Goal: Task Accomplishment & Management: Manage account settings

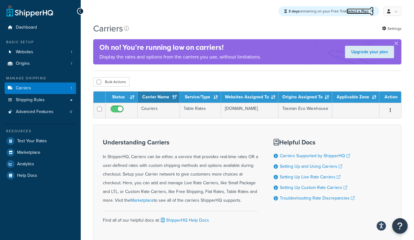
click at [359, 11] on link "Select a Plan" at bounding box center [360, 11] width 27 height 6
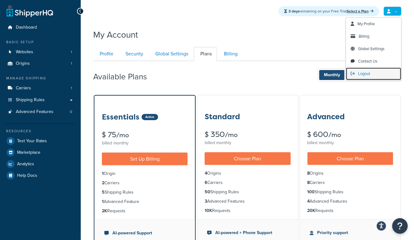
click at [360, 74] on span "Logout" at bounding box center [364, 74] width 12 height 6
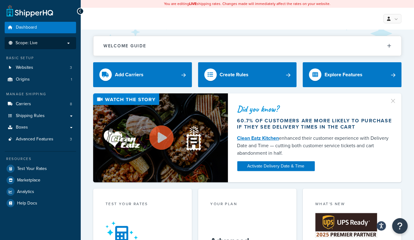
click at [46, 44] on p "Scope: Live" at bounding box center [40, 42] width 66 height 5
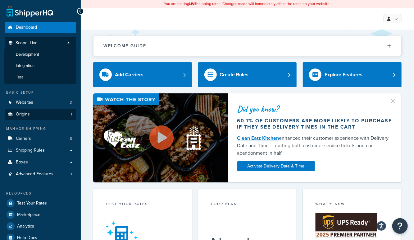
click at [38, 76] on li "Test" at bounding box center [40, 76] width 72 height 11
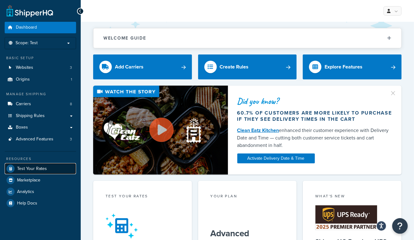
click at [29, 171] on span "Test Your Rates" at bounding box center [32, 168] width 30 height 5
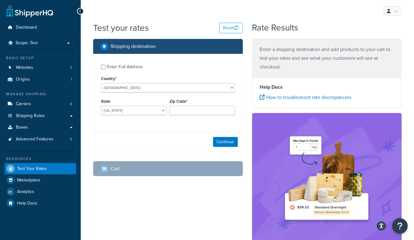
click at [190, 16] on div "My Profile Billing Global Settings Contact Us Logout" at bounding box center [247, 11] width 333 height 22
drag, startPoint x: 232, startPoint y: 205, endPoint x: 245, endPoint y: 181, distance: 26.8
click at [232, 204] on div "Shipping destination : Enter Full Address Country* United States United Kingdom…" at bounding box center [248, 177] width 318 height 276
checkbox input "true"
type input "43812"
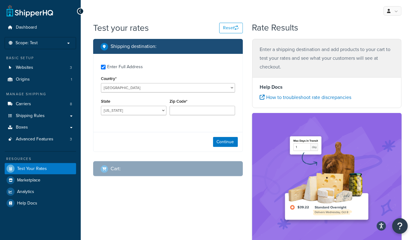
select select "OH"
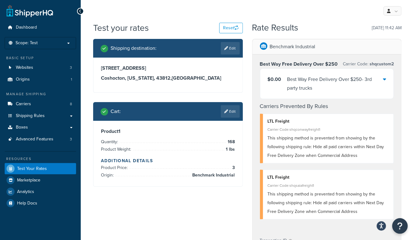
click at [320, 80] on div "Best Way Free Delivery Over $250 - 3rd party trucks" at bounding box center [335, 83] width 96 height 17
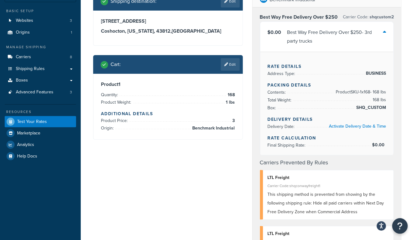
scroll to position [50, 0]
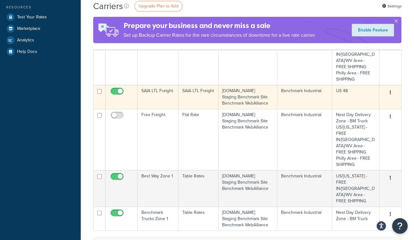
scroll to position [158, 0]
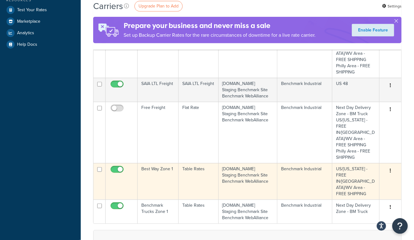
click at [155, 163] on td "Best Way Zone 1" at bounding box center [158, 181] width 41 height 36
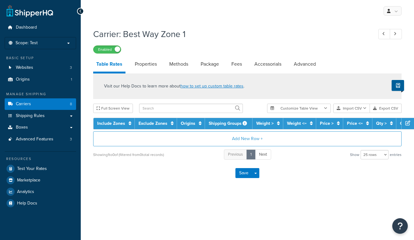
select select "25"
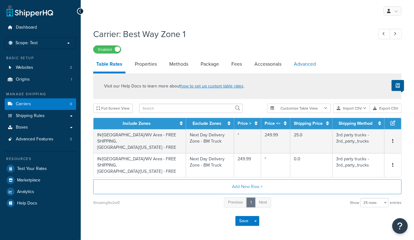
click at [295, 62] on link "Advanced" at bounding box center [305, 64] width 28 height 15
select select "false"
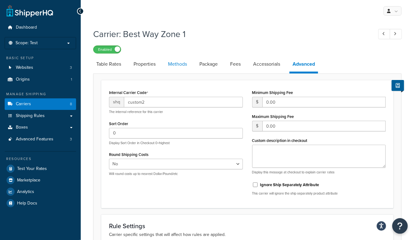
click at [177, 65] on link "Methods" at bounding box center [177, 64] width 25 height 15
select select "25"
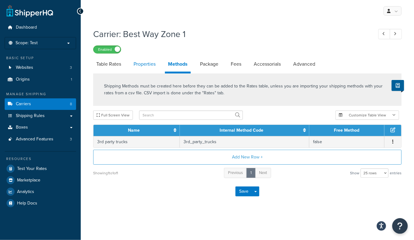
click at [148, 65] on link "Properties" at bounding box center [145, 64] width 28 height 15
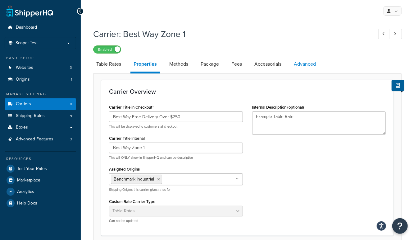
click at [301, 66] on link "Advanced" at bounding box center [305, 64] width 28 height 15
select select "false"
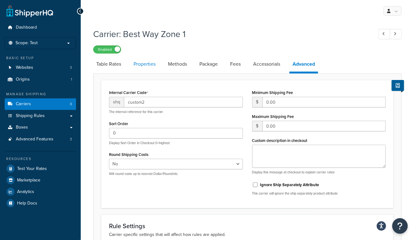
click at [149, 64] on link "Properties" at bounding box center [145, 64] width 28 height 15
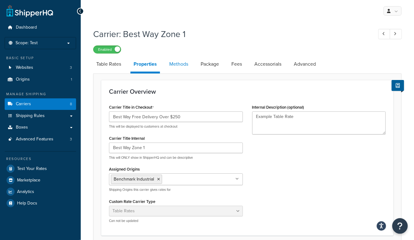
click at [186, 70] on link "Methods" at bounding box center [178, 64] width 25 height 15
select select "25"
